Goal: Connect with others: Connect with others

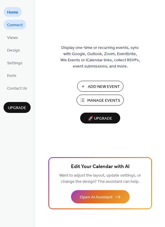
click at [19, 25] on span "Connect" at bounding box center [15, 25] width 16 height 6
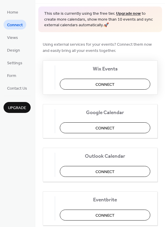
scroll to position [22, 0]
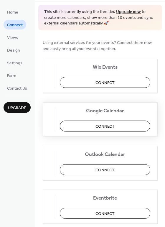
click at [97, 128] on button "Connect" at bounding box center [105, 126] width 91 height 11
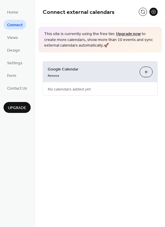
scroll to position [0, 0]
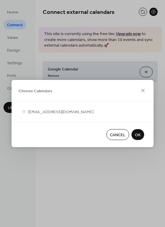
click at [139, 135] on span "OK" at bounding box center [138, 135] width 6 height 6
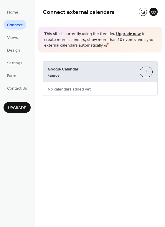
click at [109, 86] on div "Google Calendar Remove Choose Calendars No calendars added yet" at bounding box center [100, 78] width 115 height 35
click at [148, 71] on button "Choose Calendars" at bounding box center [146, 72] width 13 height 11
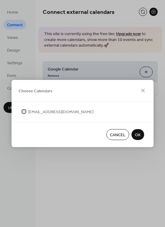
click at [42, 112] on span "[EMAIL_ADDRESS][DOMAIN_NAME]" at bounding box center [60, 112] width 65 height 6
click at [137, 135] on span "OK" at bounding box center [138, 135] width 6 height 6
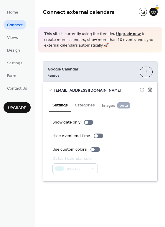
click at [76, 169] on div "#9fe1e7" at bounding box center [75, 168] width 45 height 11
click at [147, 71] on button "Choose Calendars" at bounding box center [146, 72] width 13 height 11
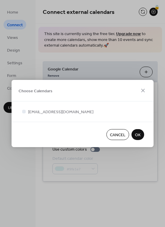
click at [140, 132] on span "OK" at bounding box center [138, 135] width 6 height 6
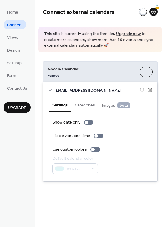
click at [84, 104] on button "Categories" at bounding box center [84, 105] width 27 height 14
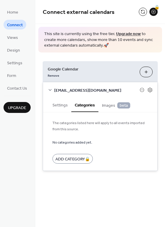
click at [63, 104] on button "Settings" at bounding box center [60, 105] width 22 height 14
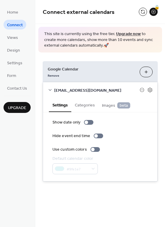
click at [77, 172] on div "#9fe1e7" at bounding box center [75, 168] width 45 height 11
click at [91, 161] on div "Default calendar color" at bounding box center [75, 159] width 44 height 6
click at [92, 147] on div at bounding box center [95, 149] width 9 height 5
click at [94, 136] on div at bounding box center [96, 136] width 4 height 4
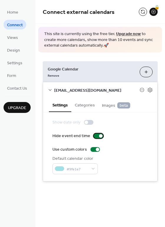
click at [96, 135] on div at bounding box center [98, 136] width 9 height 5
click at [76, 74] on div "Remove" at bounding box center [91, 75] width 87 height 6
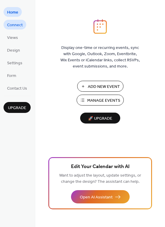
click at [14, 24] on span "Connect" at bounding box center [15, 25] width 16 height 6
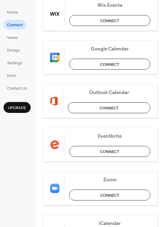
scroll to position [84, 0]
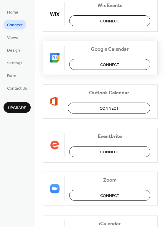
click at [111, 63] on span "Connect" at bounding box center [109, 65] width 19 height 6
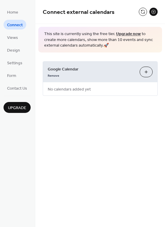
scroll to position [0, 0]
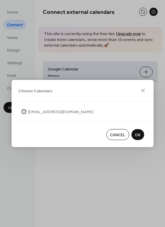
click at [44, 112] on span "[EMAIL_ADDRESS][DOMAIN_NAME]" at bounding box center [60, 112] width 65 height 6
click at [138, 133] on span "OK" at bounding box center [138, 135] width 6 height 6
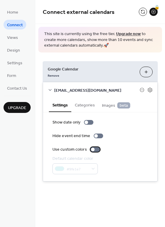
click at [95, 148] on div at bounding box center [95, 149] width 9 height 5
